Goal: Navigation & Orientation: Find specific page/section

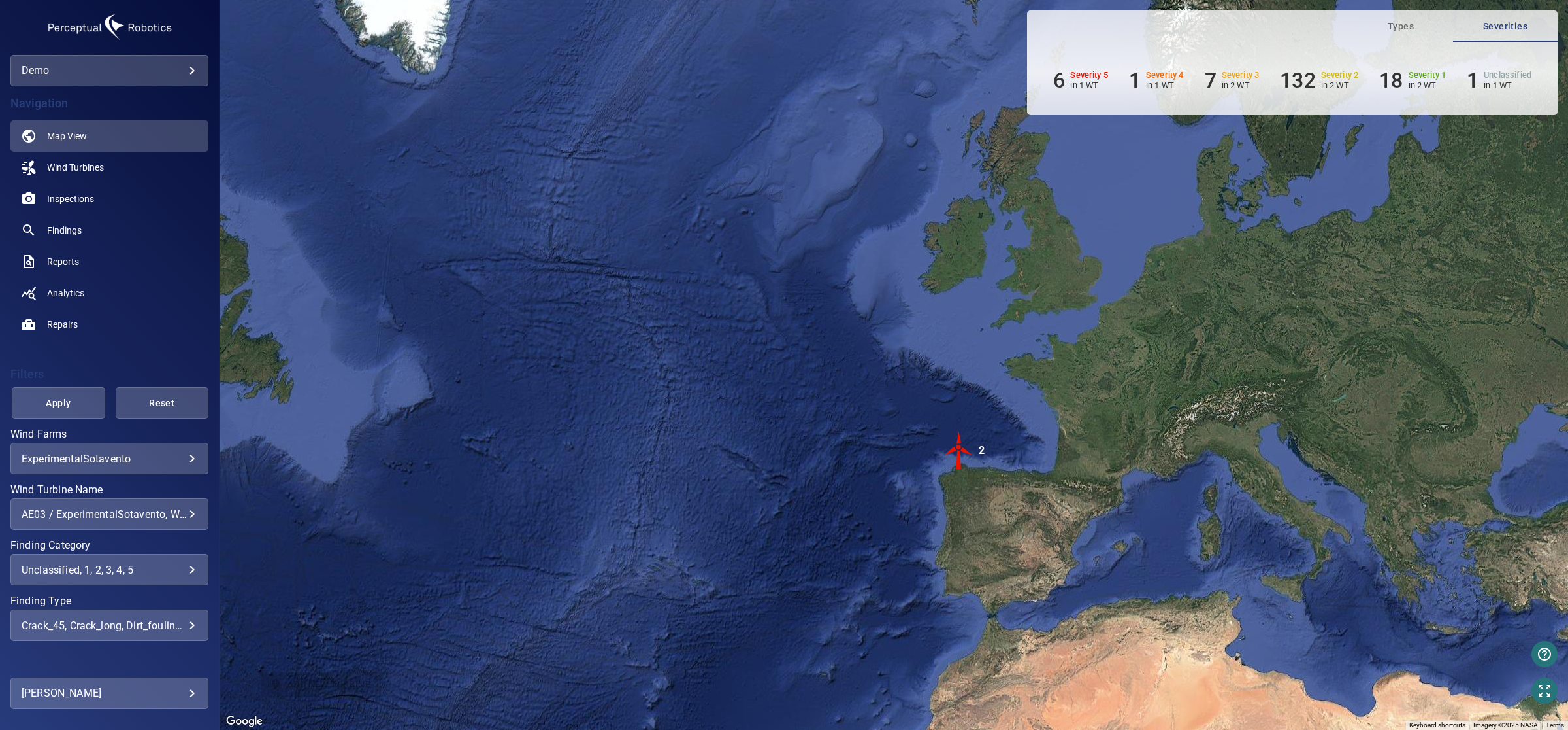
drag, startPoint x: 972, startPoint y: 207, endPoint x: 1049, endPoint y: 562, distance: 363.3
click at [1049, 562] on div "To activate drag with keyboard, press Alt + Enter. Once in keyboard drag state,…" at bounding box center [894, 365] width 1348 height 730
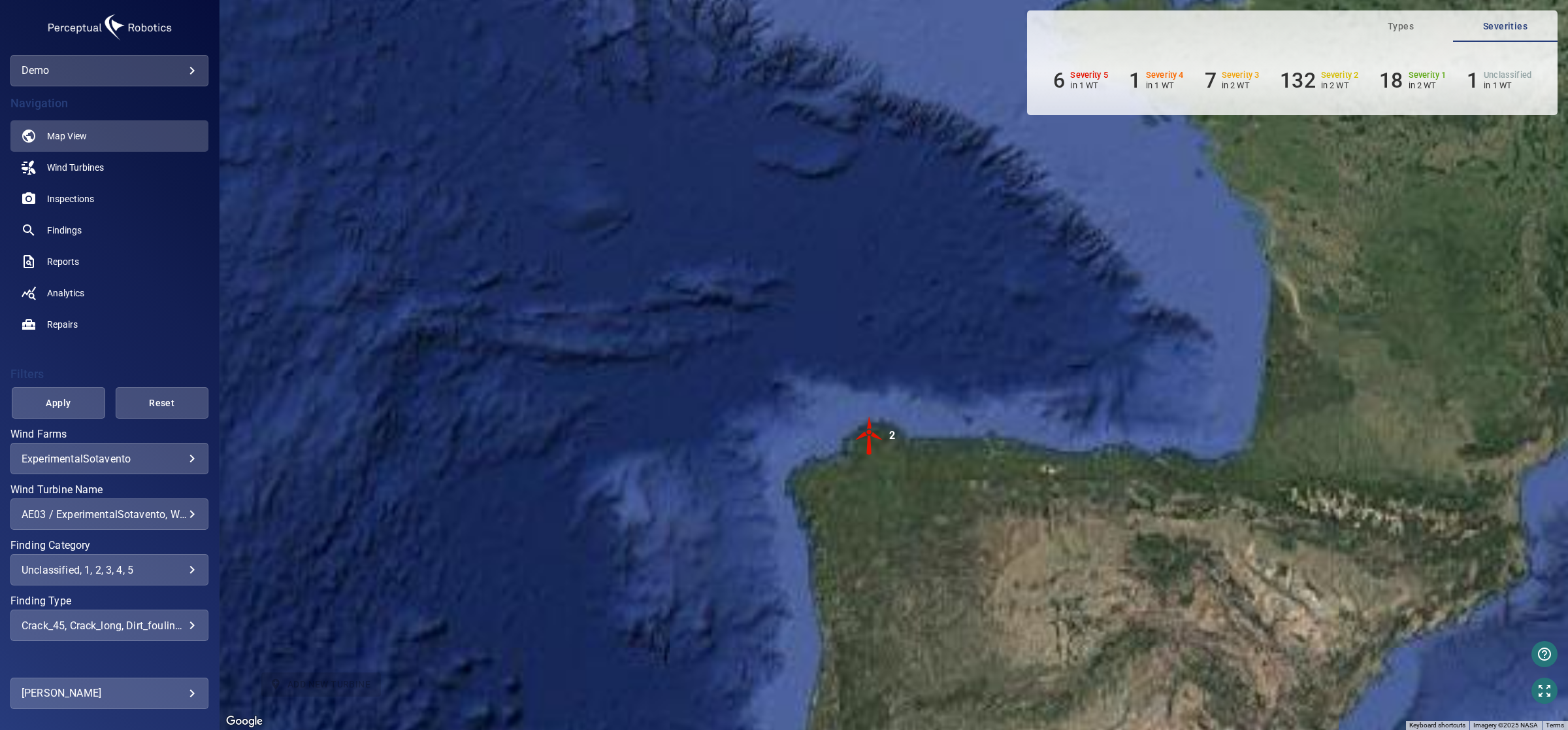
drag, startPoint x: 947, startPoint y: 542, endPoint x: 866, endPoint y: 501, distance: 90.8
click at [858, 521] on div "To activate drag with keyboard, press Alt + Enter. Once in keyboard drag state,…" at bounding box center [894, 365] width 1348 height 730
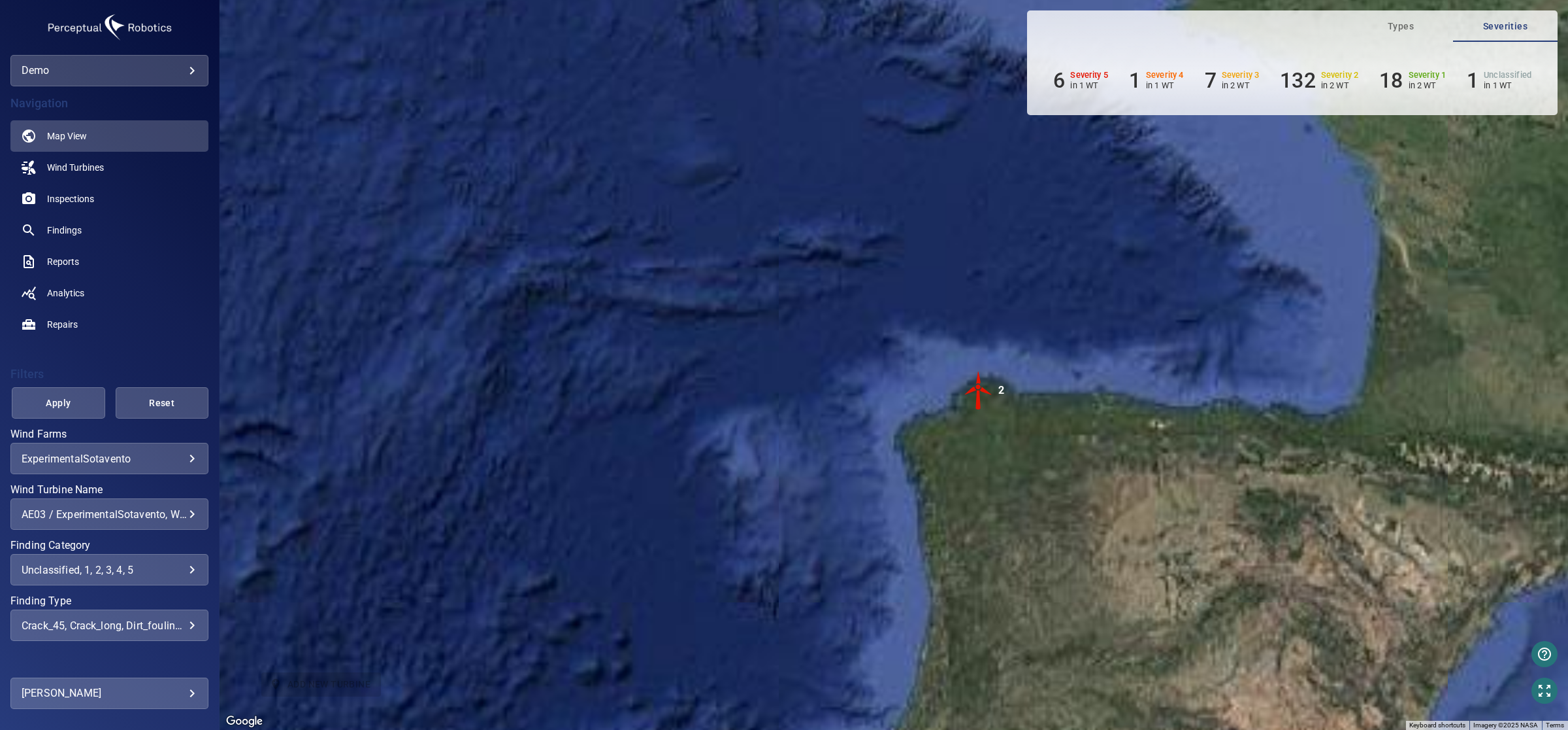
drag, startPoint x: 997, startPoint y: 469, endPoint x: 1147, endPoint y: 426, distance: 156.0
click at [1147, 426] on div "To activate drag with keyboard, press Alt + Enter. Once in keyboard drag state,…" at bounding box center [894, 365] width 1348 height 730
click at [980, 387] on img "2" at bounding box center [978, 390] width 39 height 39
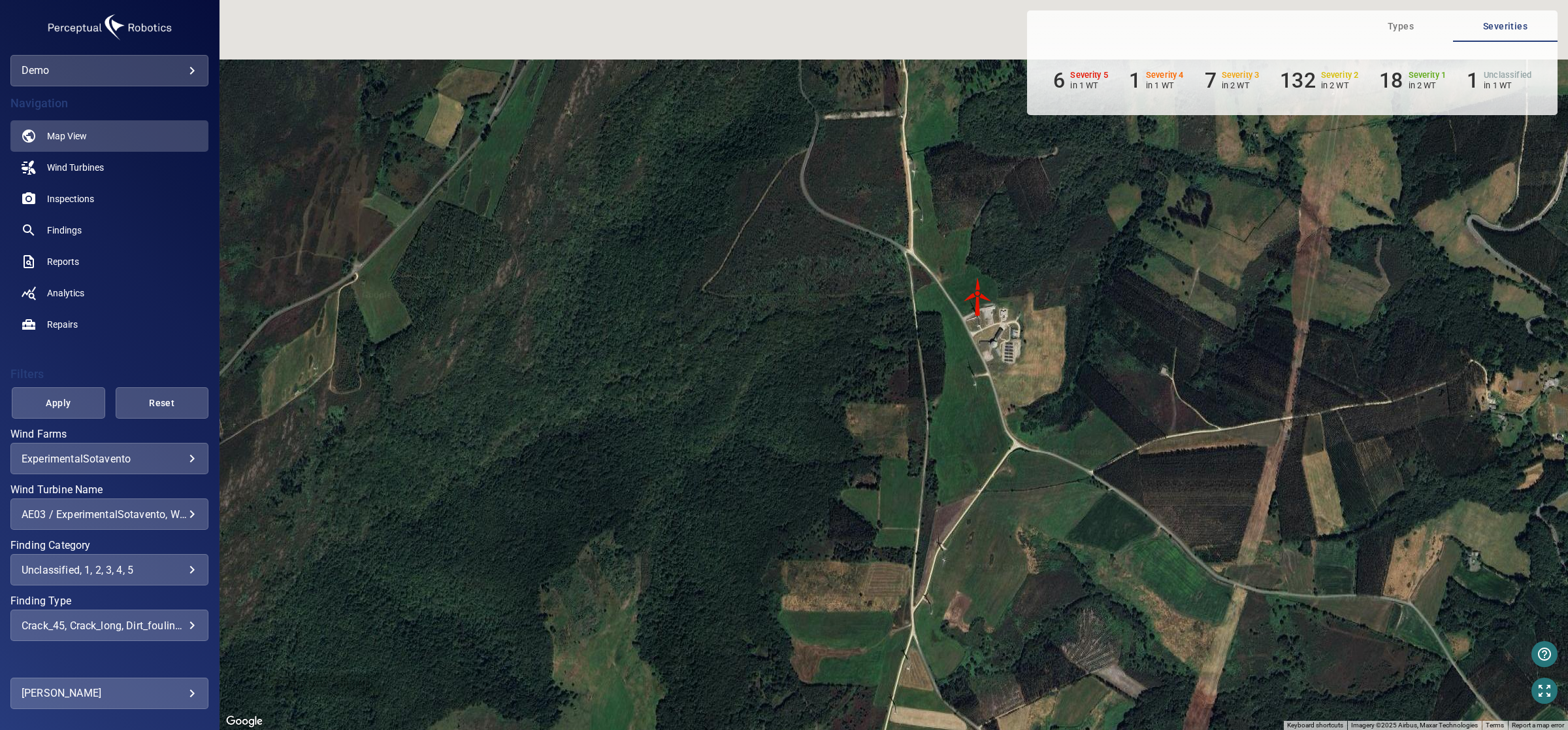
drag, startPoint x: 953, startPoint y: 207, endPoint x: 953, endPoint y: 487, distance: 280.0
click at [952, 497] on div "To navigate, press the arrow keys. To activate drag with keyboard, press Alt + …" at bounding box center [894, 365] width 1348 height 730
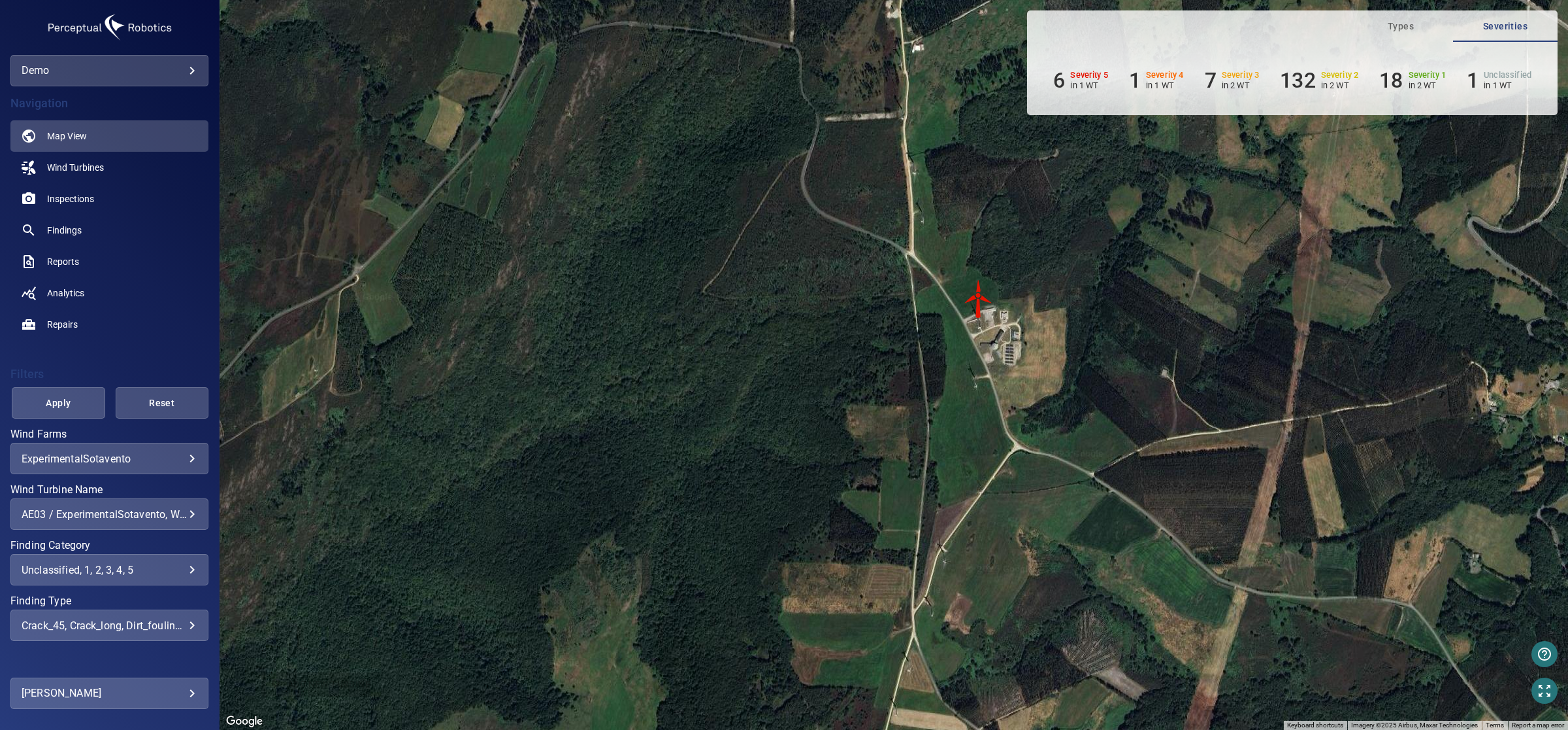
click at [977, 294] on img "WTG-14" at bounding box center [978, 298] width 39 height 39
click at [978, 294] on img "WTG-14" at bounding box center [978, 298] width 39 height 39
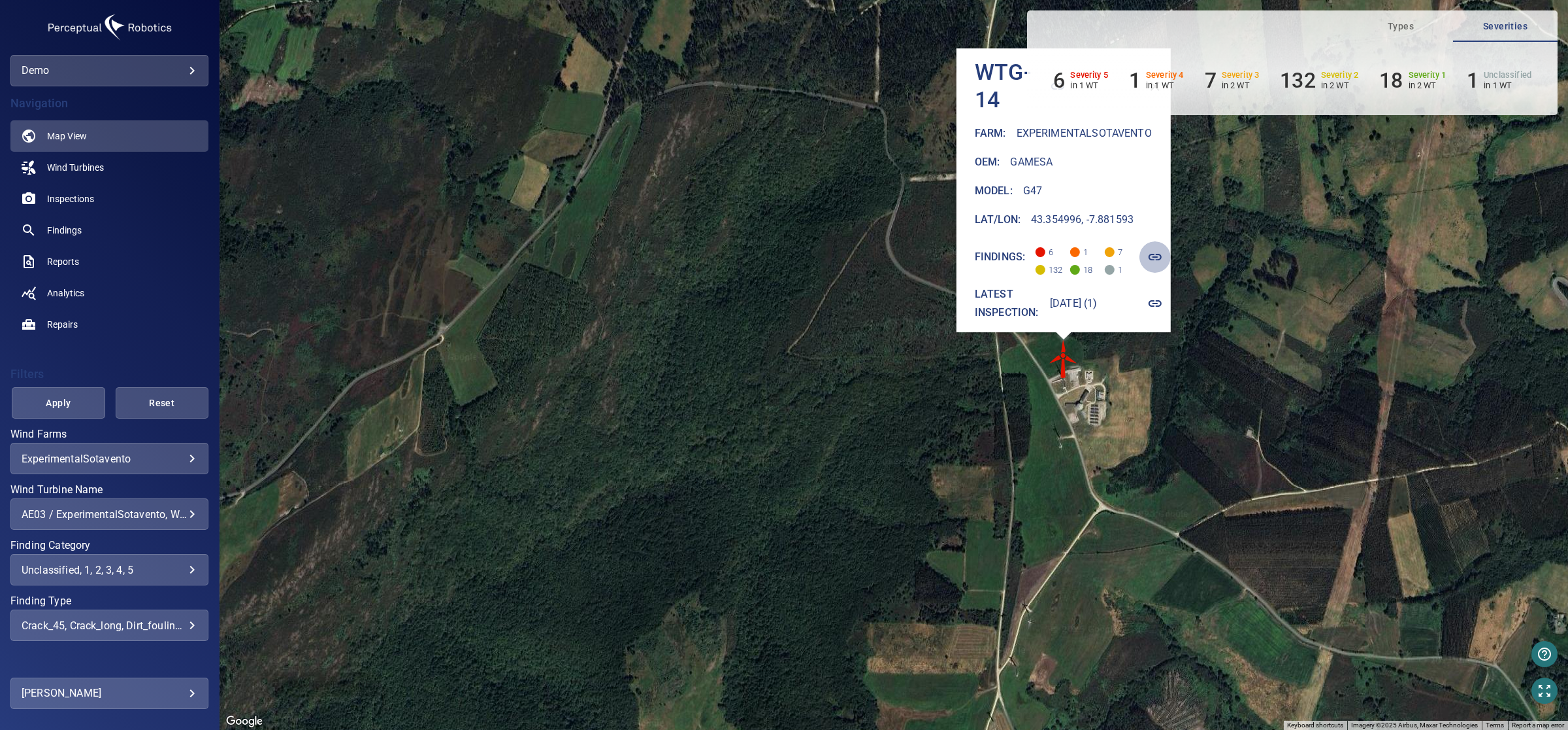
click at [1161, 251] on icon "button" at bounding box center [1155, 257] width 15 height 15
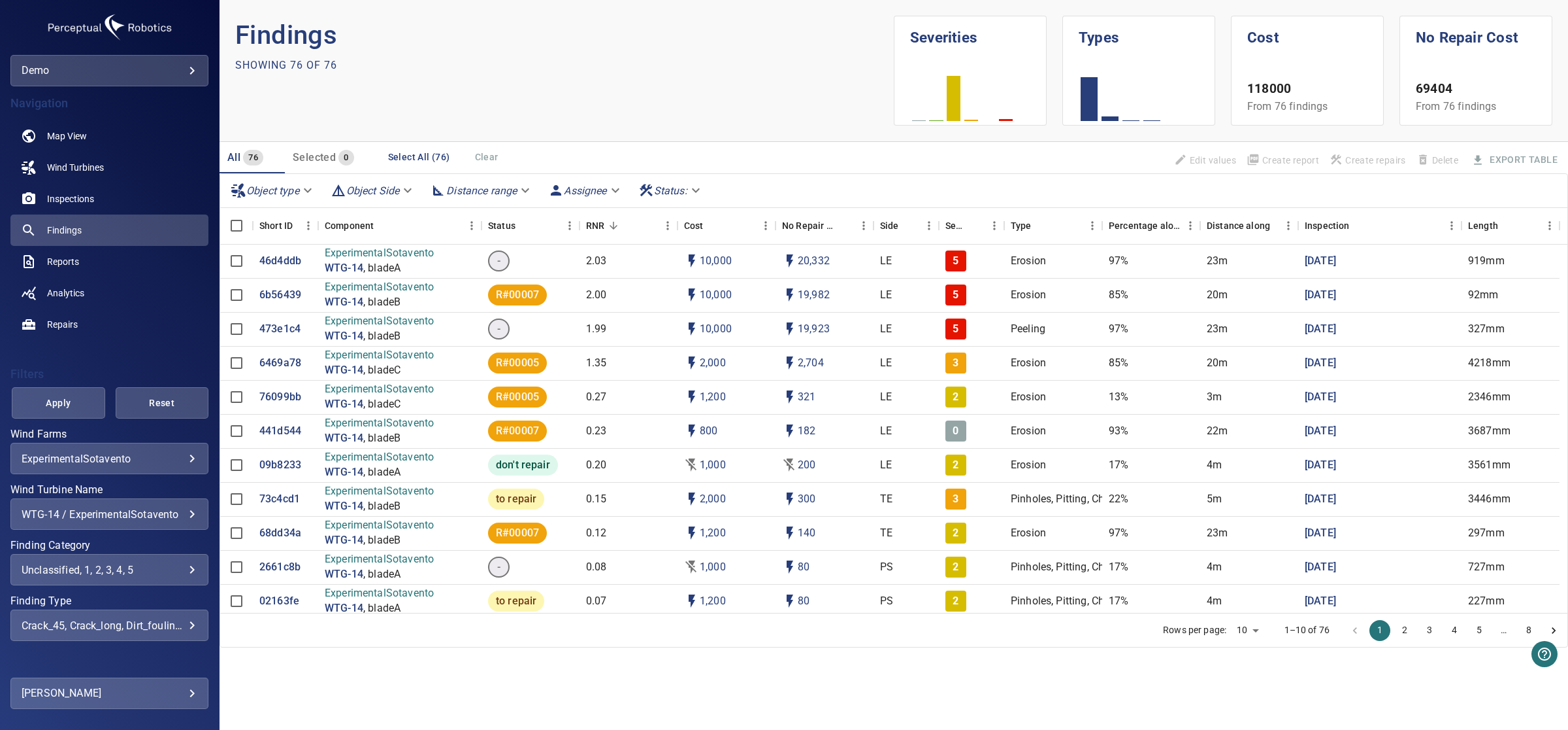
click at [306, 188] on body "**********" at bounding box center [784, 365] width 1568 height 730
click at [406, 190] on div at bounding box center [784, 365] width 1568 height 730
click at [524, 187] on body "**********" at bounding box center [784, 365] width 1568 height 730
click at [664, 79] on div at bounding box center [784, 365] width 1568 height 730
click at [281, 256] on p "46d4ddb" at bounding box center [281, 261] width 42 height 15
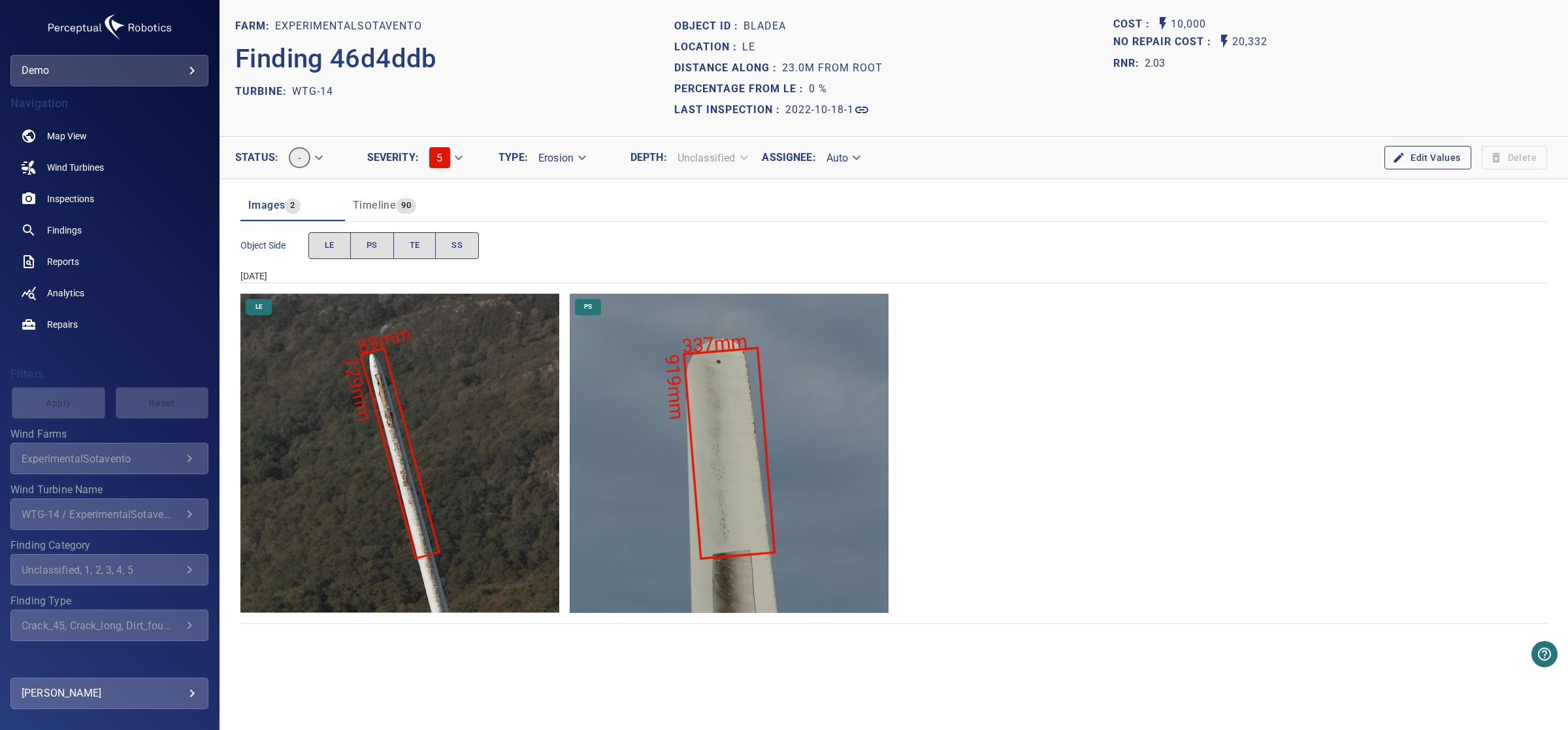
click at [396, 430] on img "ExperimentalSotavento/WTG-14/2022-10-18-1/2022-10-18-1/image71wp78.jpg" at bounding box center [400, 453] width 319 height 319
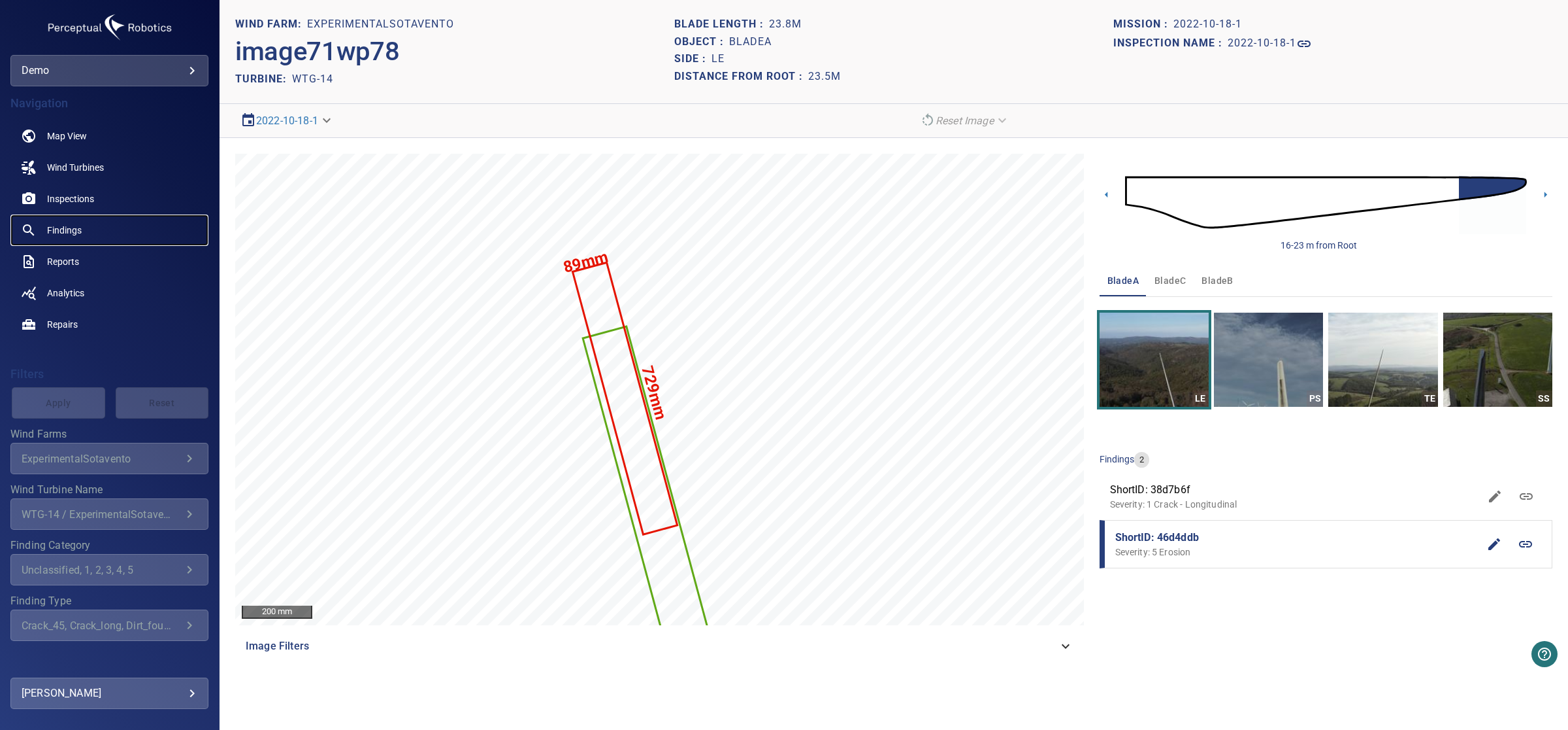
click at [63, 228] on span "Findings" at bounding box center [64, 230] width 34 height 13
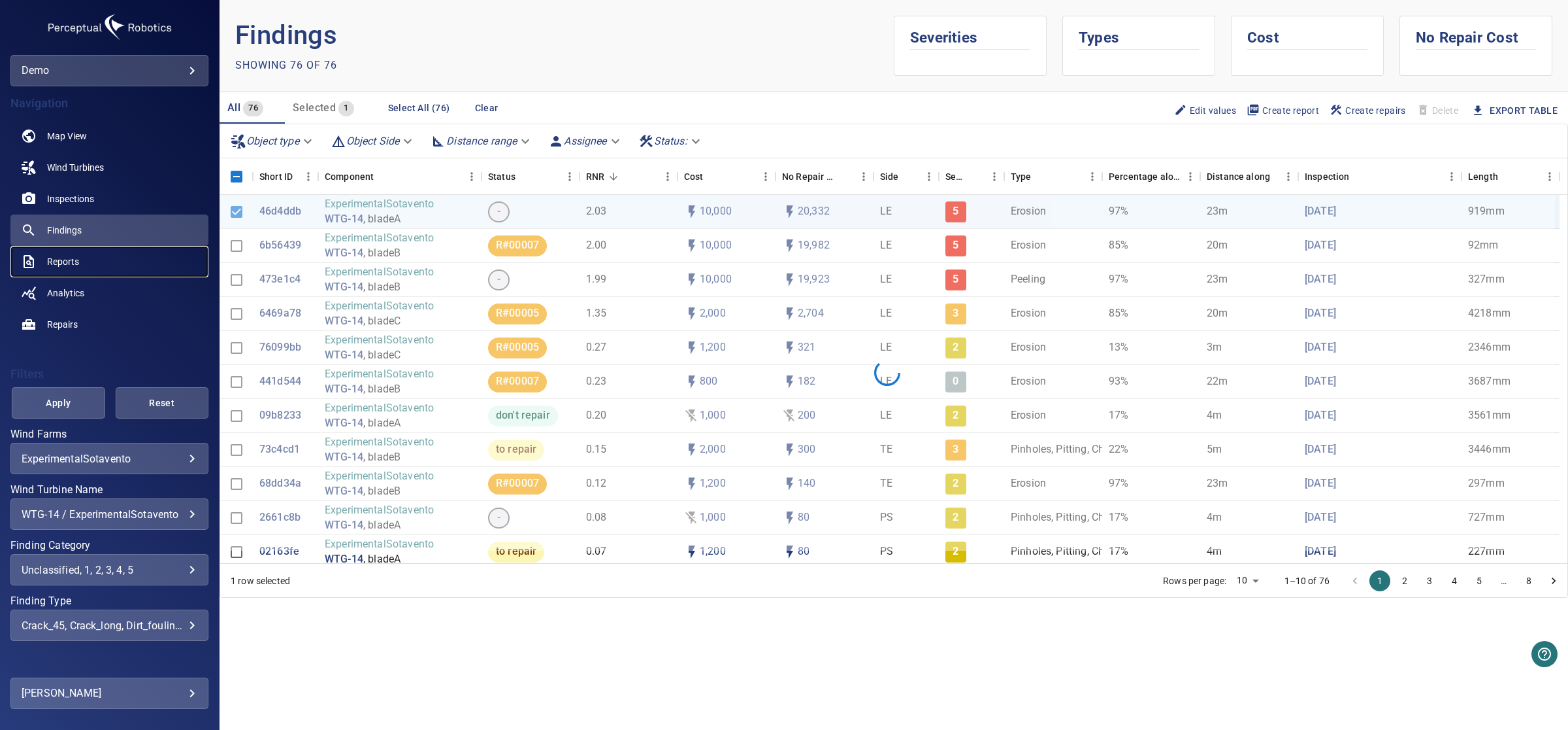
click at [60, 260] on span "Reports" at bounding box center [63, 262] width 32 height 13
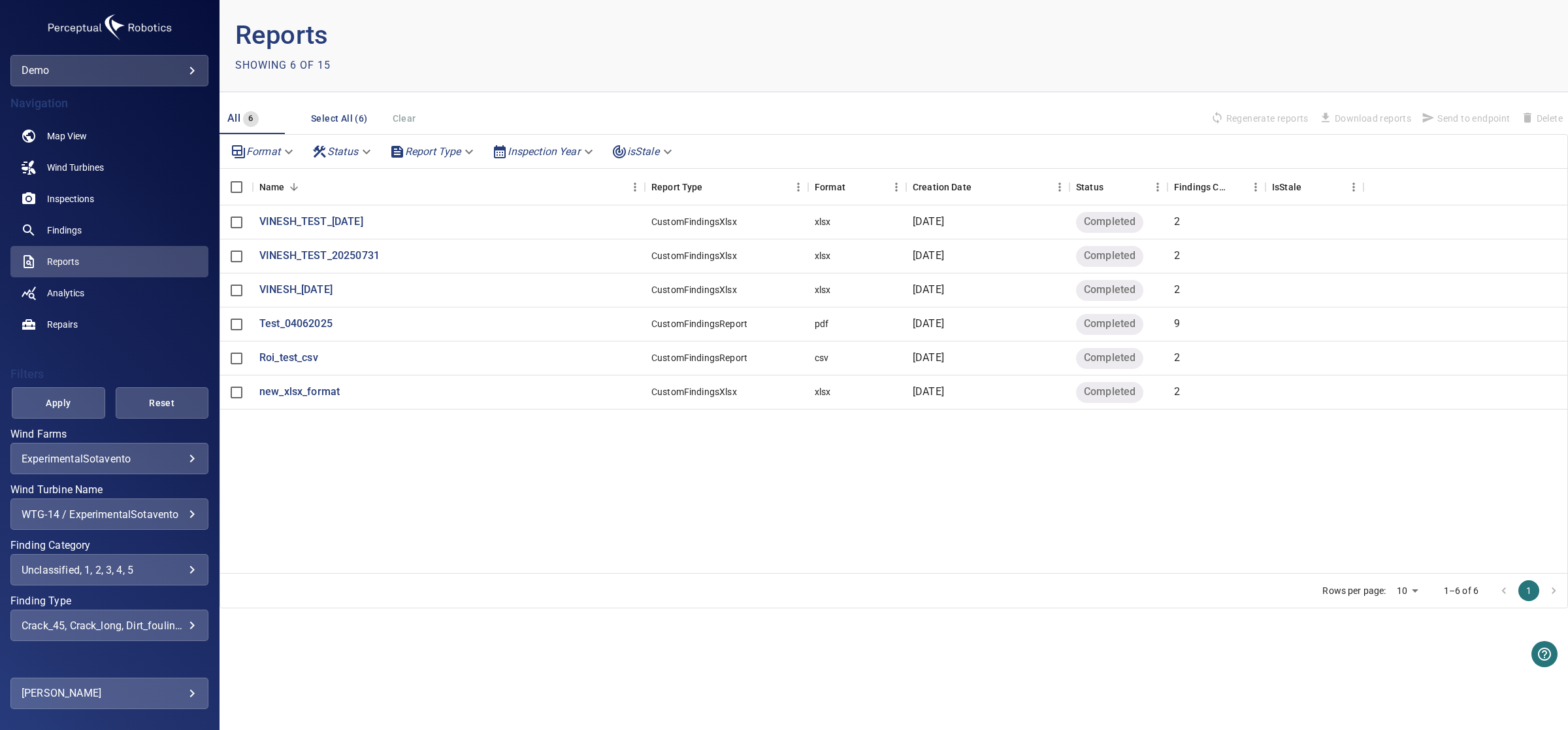
click at [472, 146] on body "**********" at bounding box center [784, 365] width 1568 height 730
click at [382, 480] on div at bounding box center [784, 365] width 1568 height 730
click at [293, 322] on p "Test_04062025" at bounding box center [296, 324] width 74 height 15
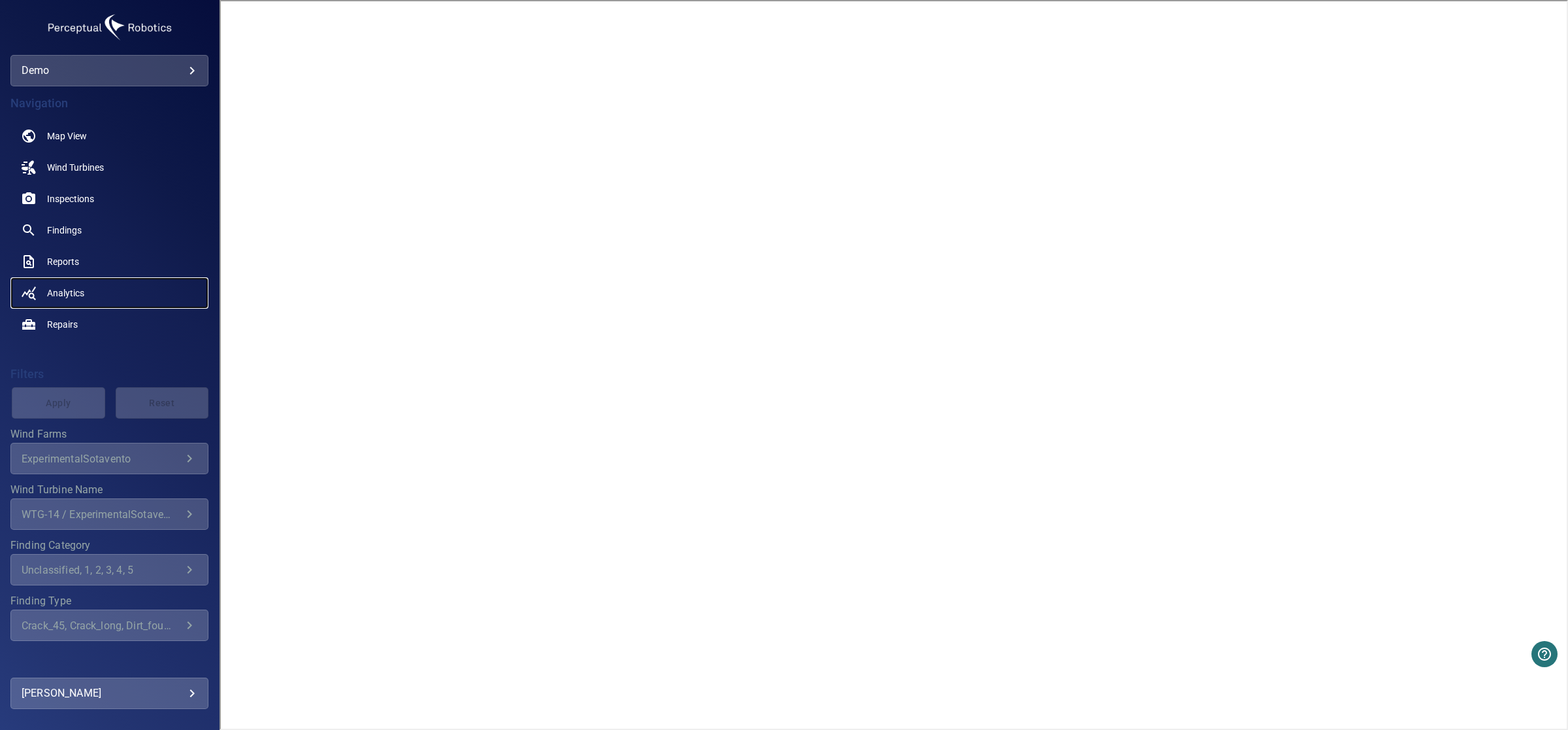
click at [63, 291] on span "Analytics" at bounding box center [65, 293] width 37 height 13
click at [67, 321] on span "Repairs" at bounding box center [62, 325] width 31 height 13
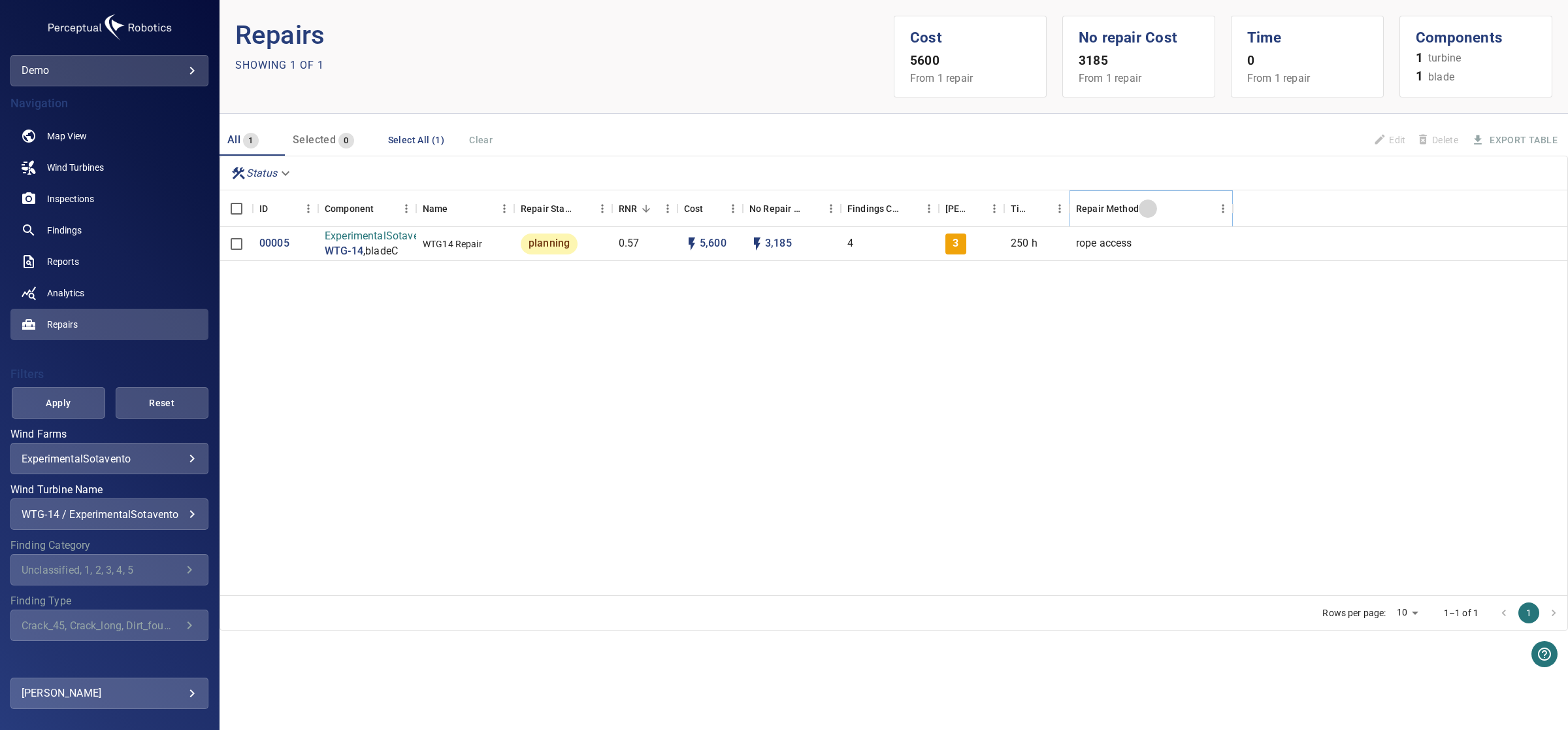
click at [1145, 208] on icon "Sort" at bounding box center [1148, 208] width 11 height 11
click at [272, 241] on p "00005" at bounding box center [274, 244] width 30 height 15
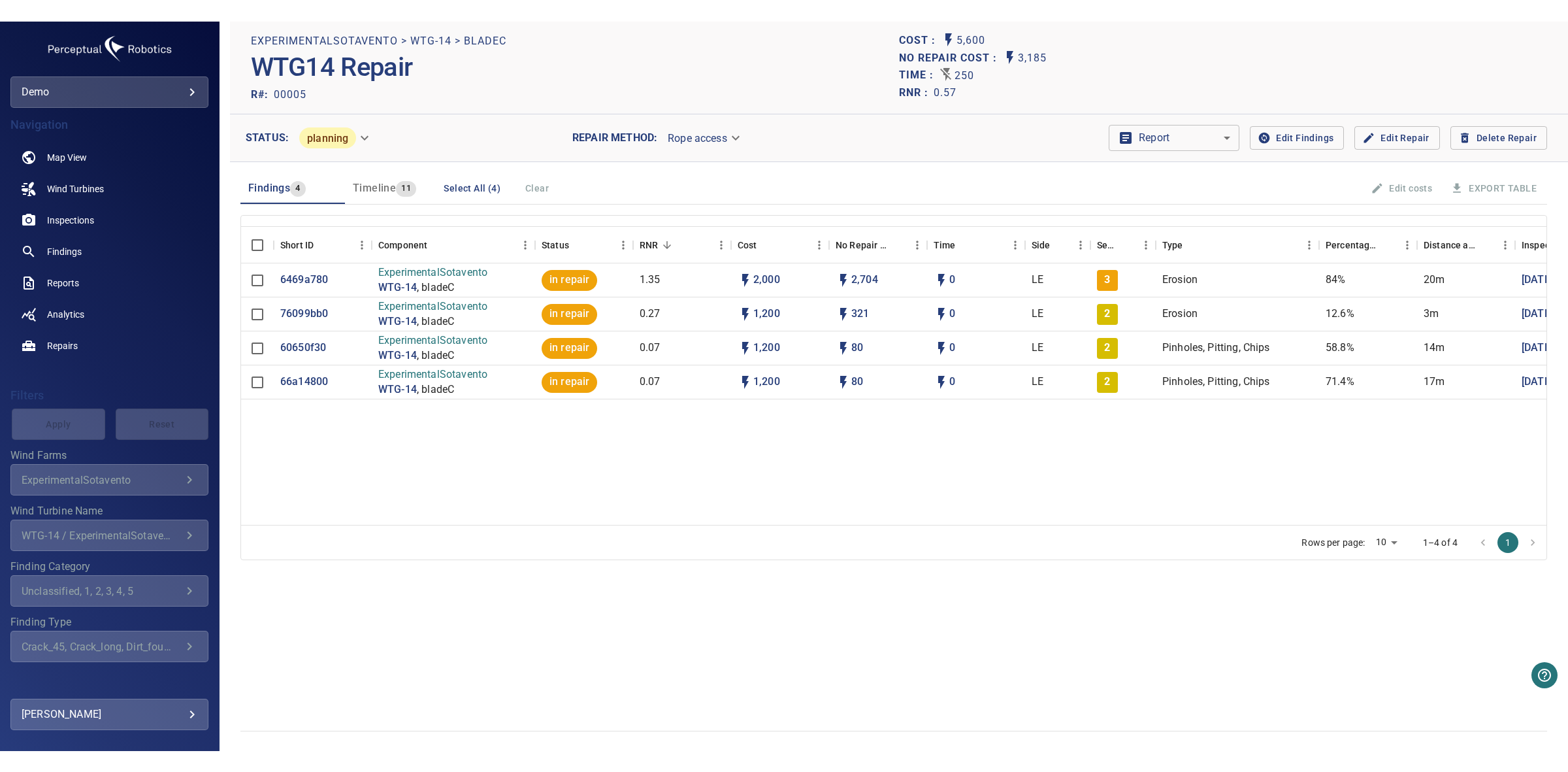
scroll to position [0, 243]
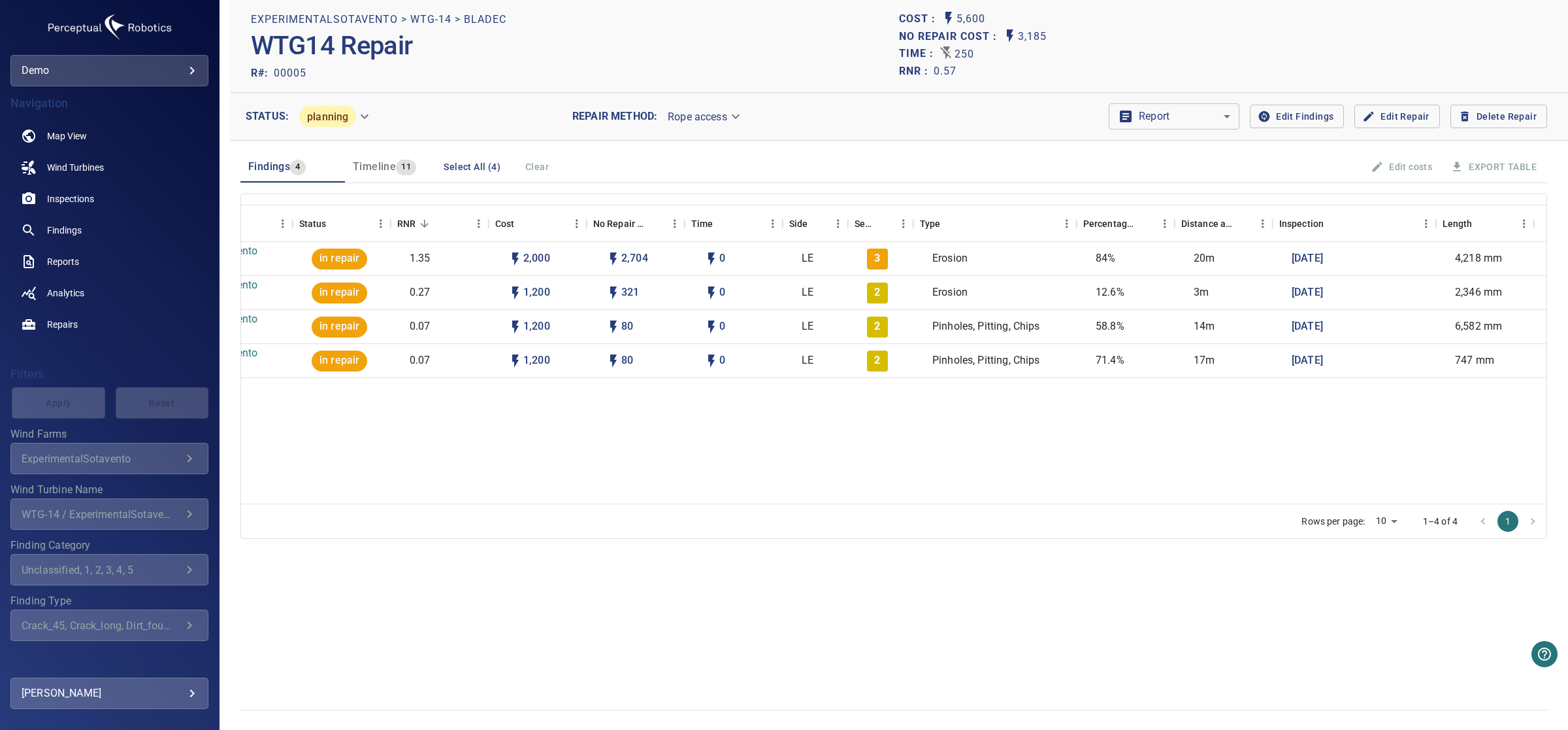
click at [737, 119] on body "**********" at bounding box center [784, 365] width 1568 height 730
click at [363, 111] on div at bounding box center [784, 365] width 1568 height 730
click at [361, 118] on body "**********" at bounding box center [784, 365] width 1568 height 730
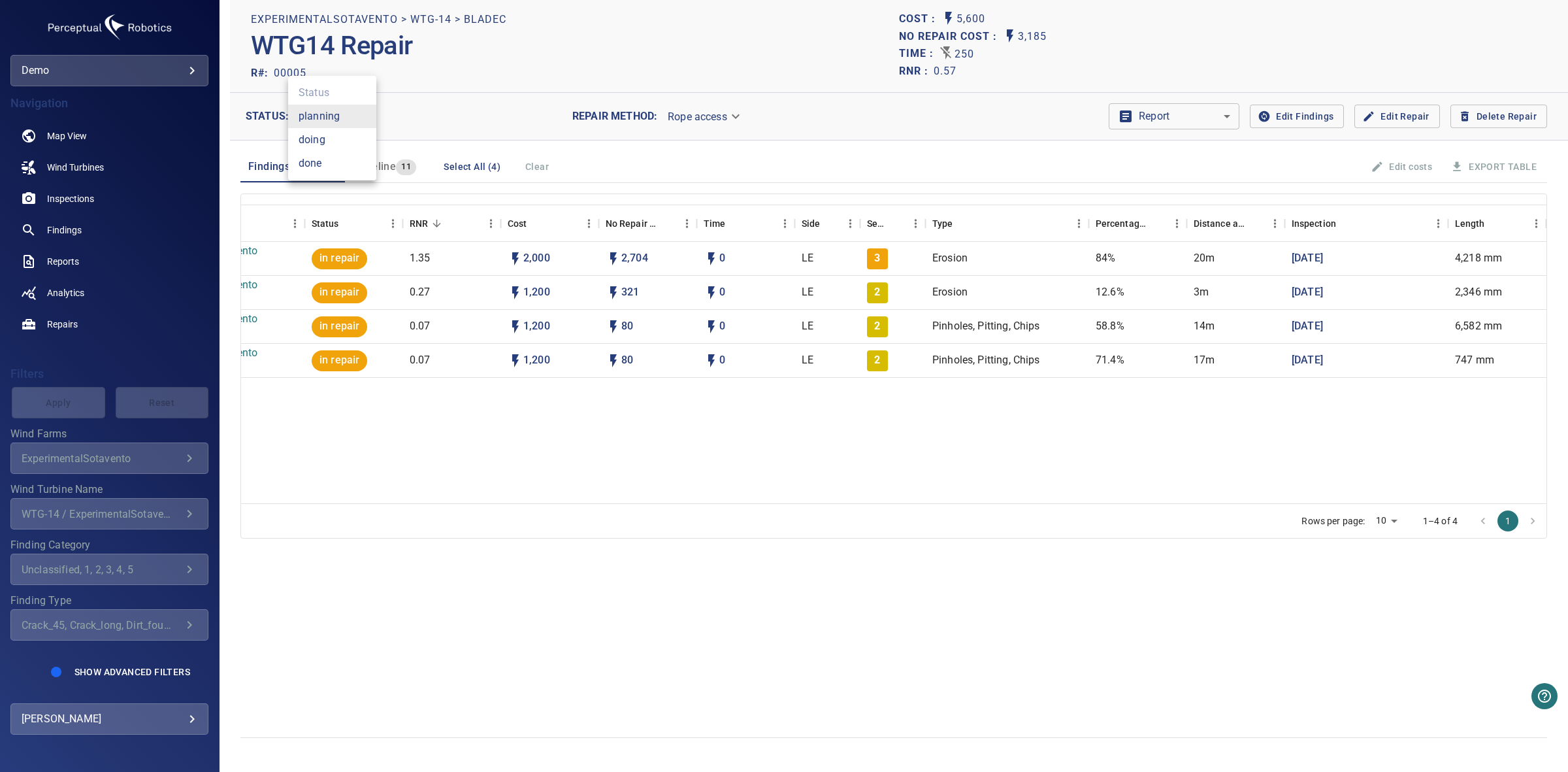
scroll to position [0, 230]
